Goal: Find contact information: Find contact information

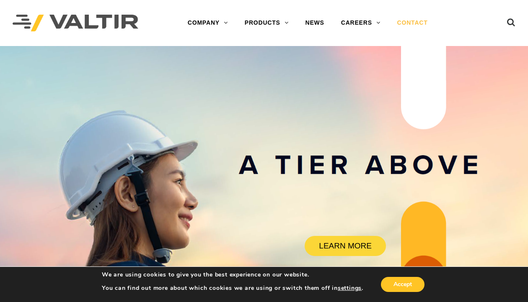
click at [411, 22] on link "CONTACT" at bounding box center [412, 23] width 47 height 17
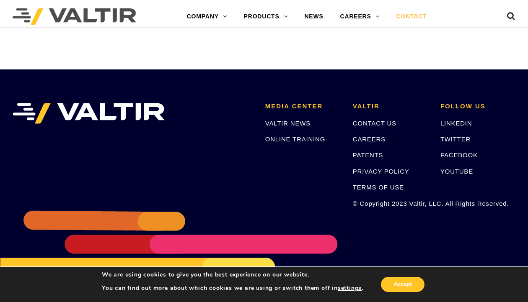
scroll to position [1124, 0]
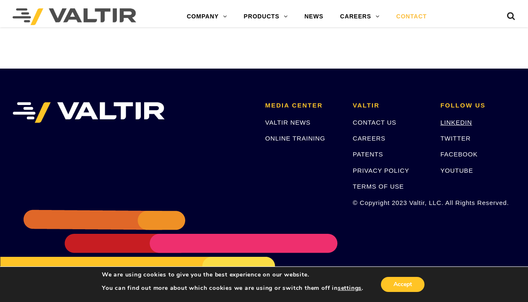
click at [449, 120] on link "LINKEDIN" at bounding box center [456, 122] width 32 height 7
click at [363, 139] on link "CAREERS" at bounding box center [369, 138] width 33 height 7
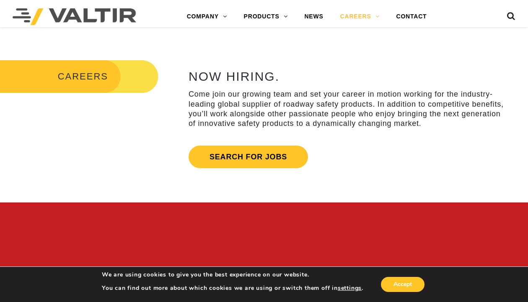
scroll to position [250, 0]
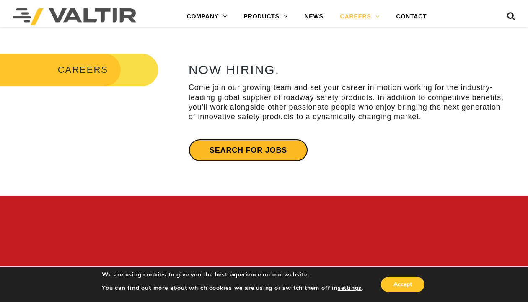
click at [238, 149] on link "Search for jobs" at bounding box center [247, 150] width 119 height 23
